Goal: Transaction & Acquisition: Obtain resource

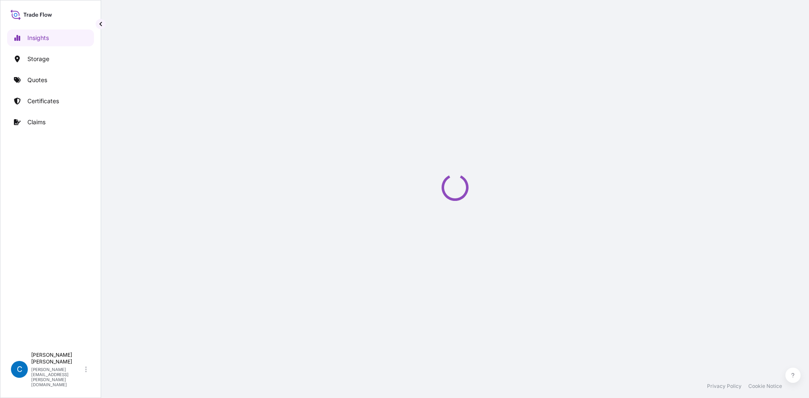
select select "2025"
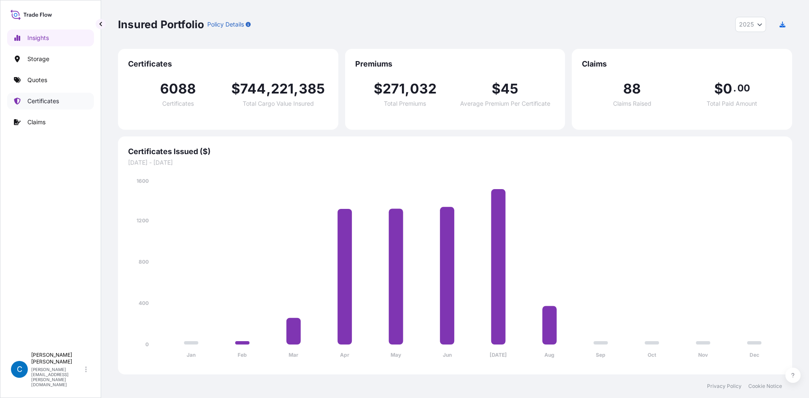
click at [61, 98] on link "Certificates" at bounding box center [50, 101] width 87 height 17
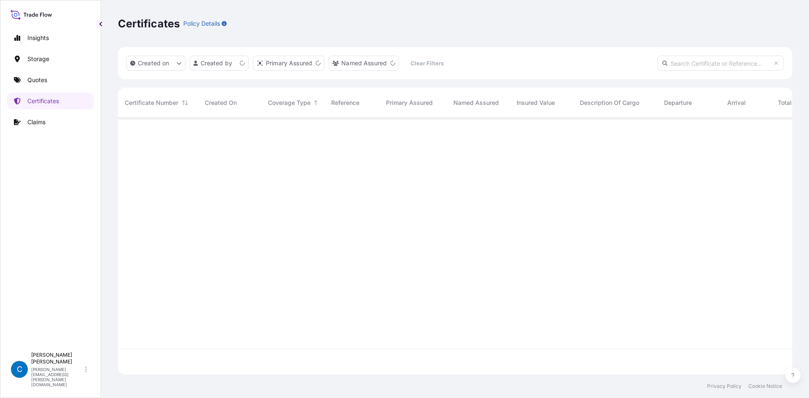
scroll to position [255, 668]
click at [47, 75] on link "Quotes" at bounding box center [50, 80] width 87 height 17
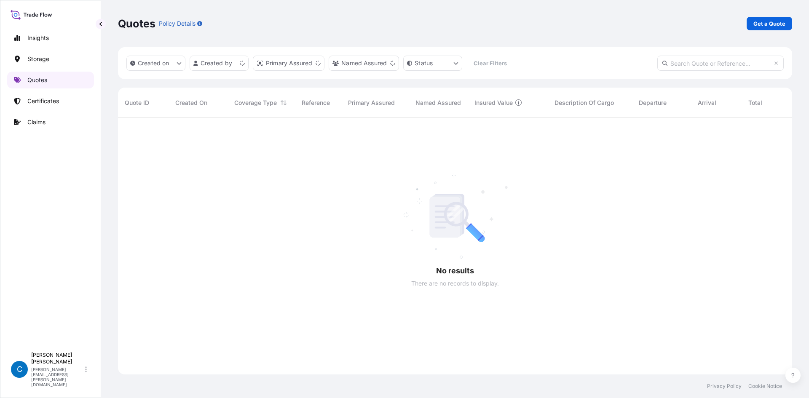
scroll to position [255, 668]
click at [779, 24] on p "Get a Quote" at bounding box center [770, 23] width 32 height 8
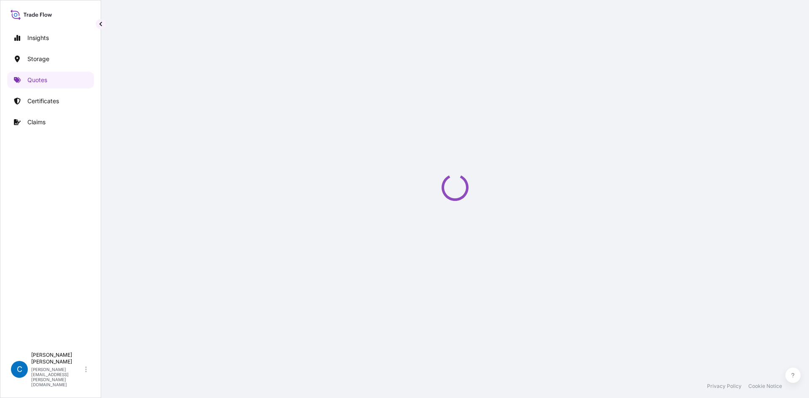
select select "Water"
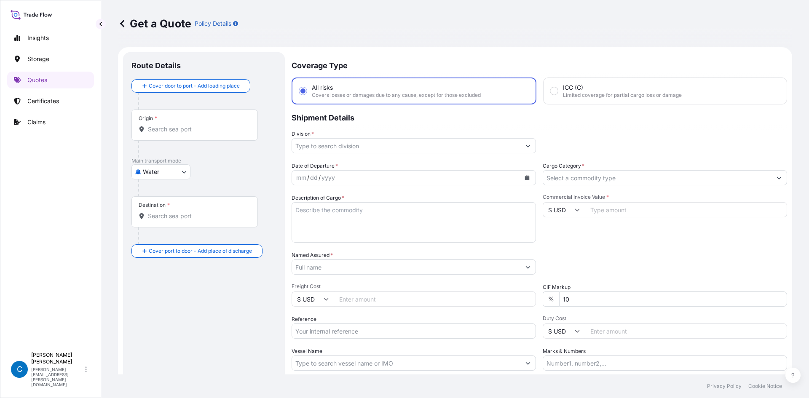
scroll to position [13, 0]
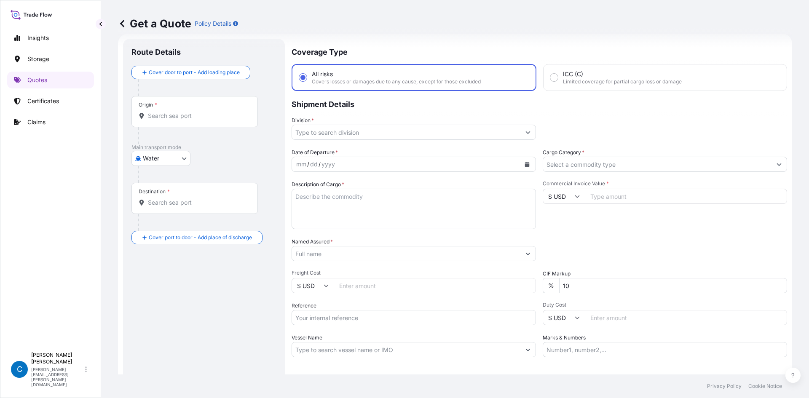
click at [561, 196] on input "$ USD" at bounding box center [564, 196] width 42 height 15
drag, startPoint x: 622, startPoint y: 251, endPoint x: 637, endPoint y: 250, distance: 15.2
click at [622, 251] on div "Packing Category Type to search a container mode Please select a primary mode o…" at bounding box center [665, 250] width 245 height 24
